Goal: Task Accomplishment & Management: Manage account settings

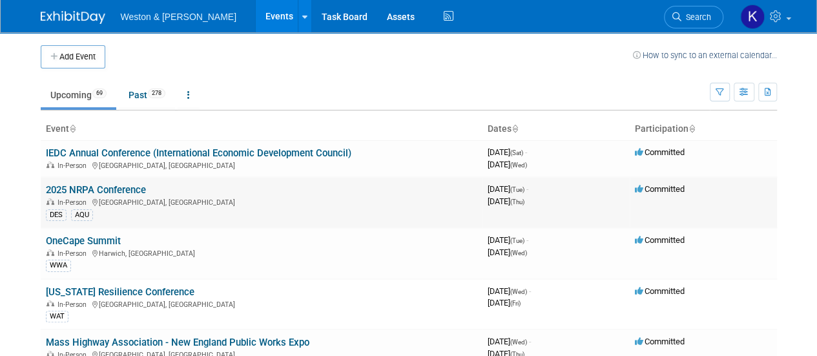
click at [118, 189] on link "2025 NRPA Conference" at bounding box center [96, 190] width 100 height 12
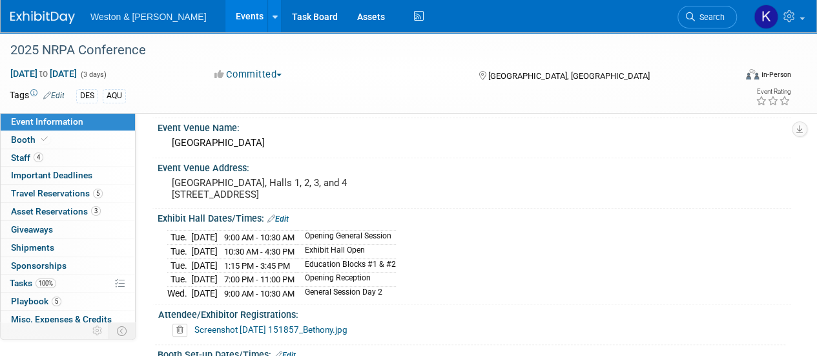
scroll to position [45, 0]
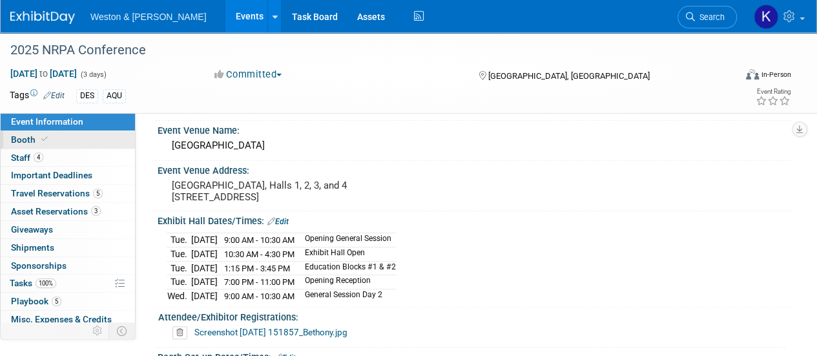
click at [26, 135] on span "Booth" at bounding box center [30, 139] width 39 height 10
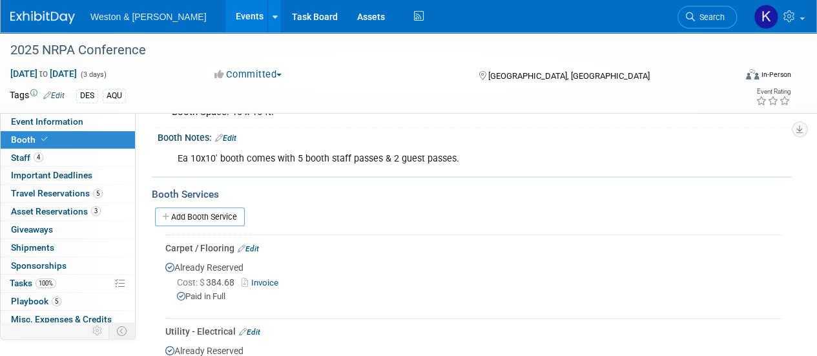
scroll to position [172, 0]
click at [174, 220] on link "Add Booth Service" at bounding box center [200, 217] width 90 height 19
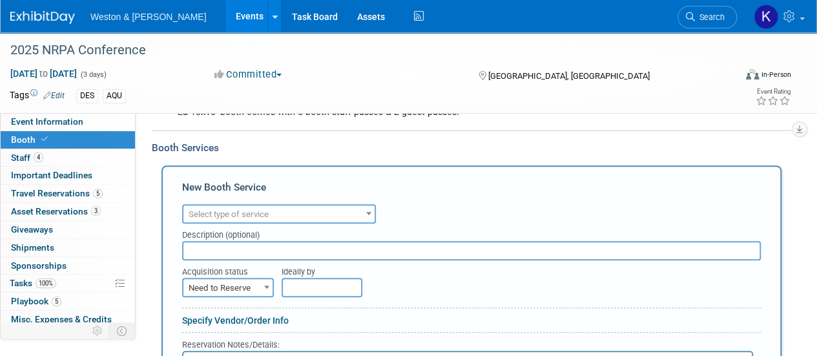
scroll to position [237, 0]
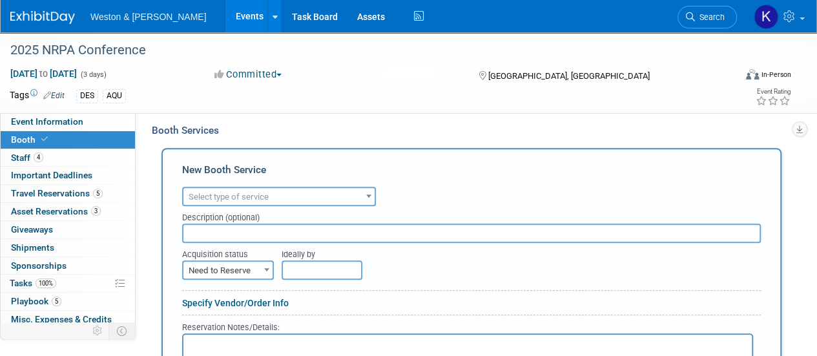
click at [371, 196] on span at bounding box center [368, 195] width 13 height 17
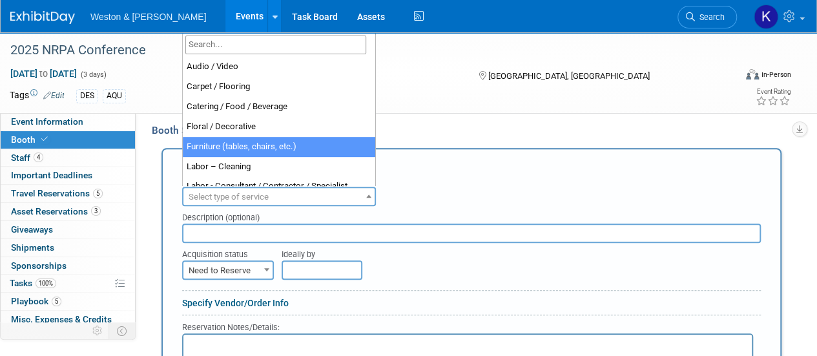
select select "6"
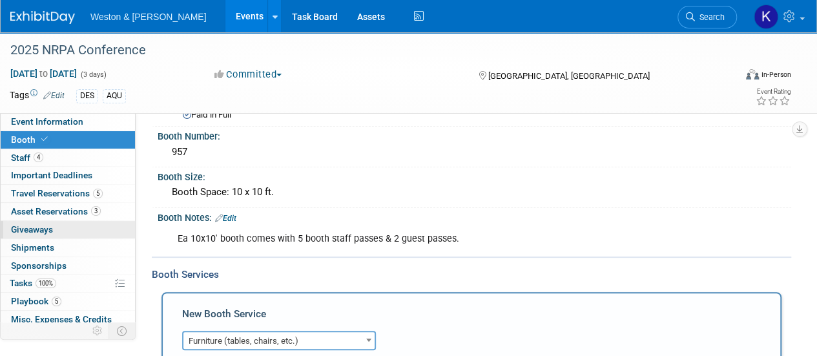
scroll to position [0, 0]
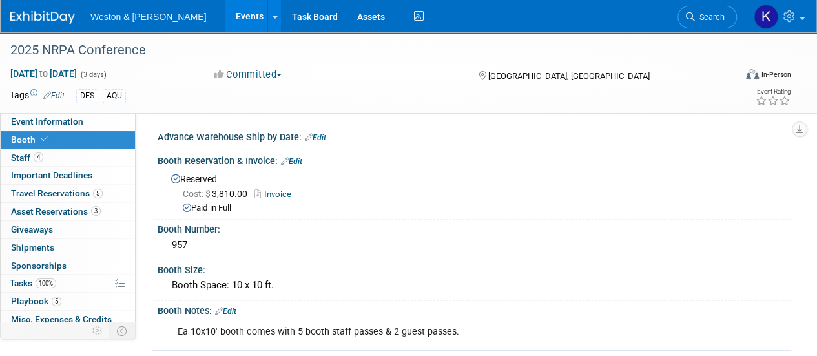
click at [298, 160] on link "Edit" at bounding box center [291, 161] width 21 height 9
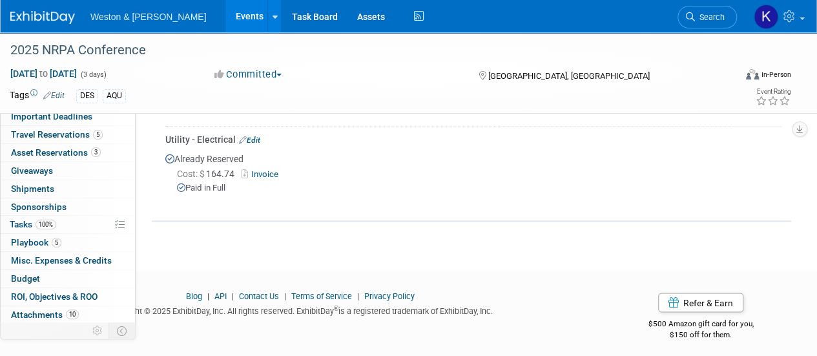
scroll to position [75, 0]
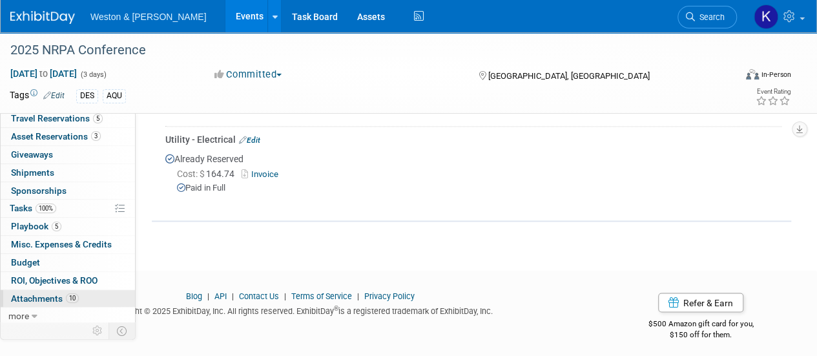
click at [44, 302] on link "10 Attachments 10" at bounding box center [68, 298] width 134 height 17
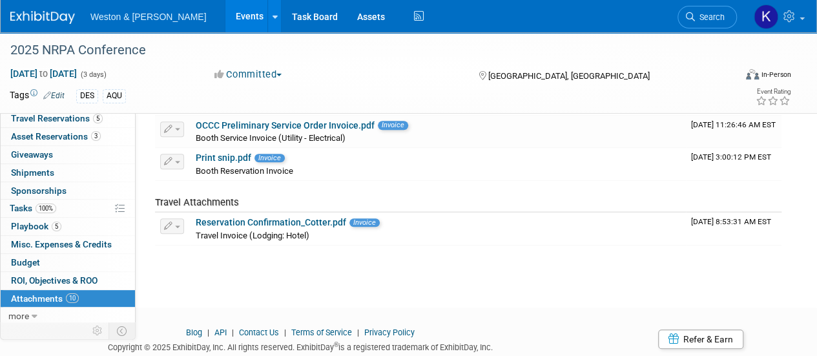
scroll to position [387, 0]
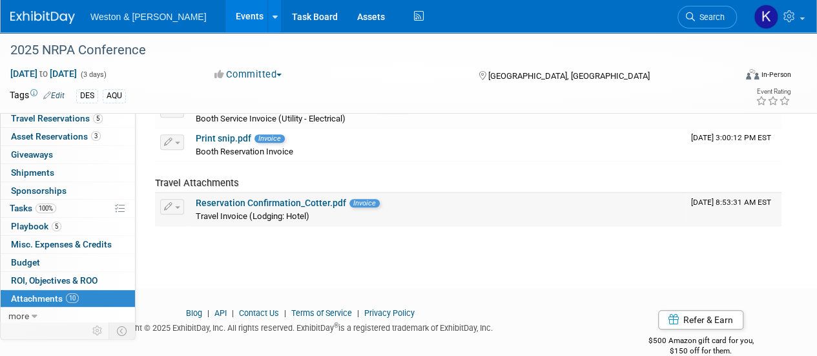
click at [301, 203] on link "Reservation Confirmation_Cotter.pdf" at bounding box center [271, 203] width 150 height 10
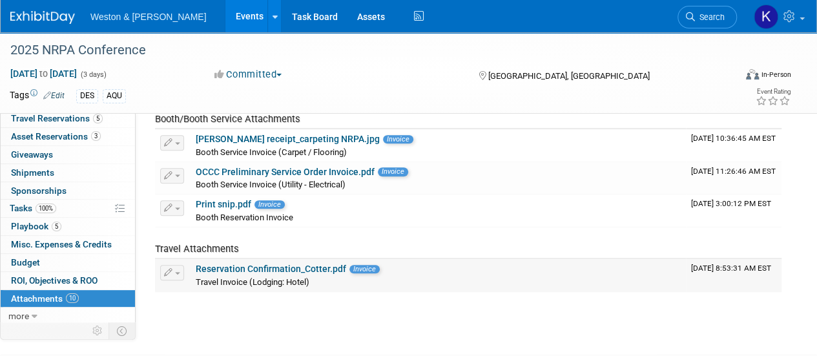
scroll to position [258, 0]
